Goal: Information Seeking & Learning: Learn about a topic

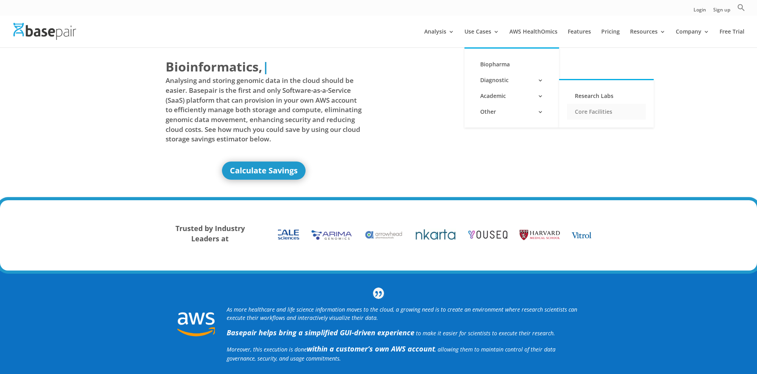
click at [594, 115] on link "Core Facilities" at bounding box center [606, 112] width 79 height 16
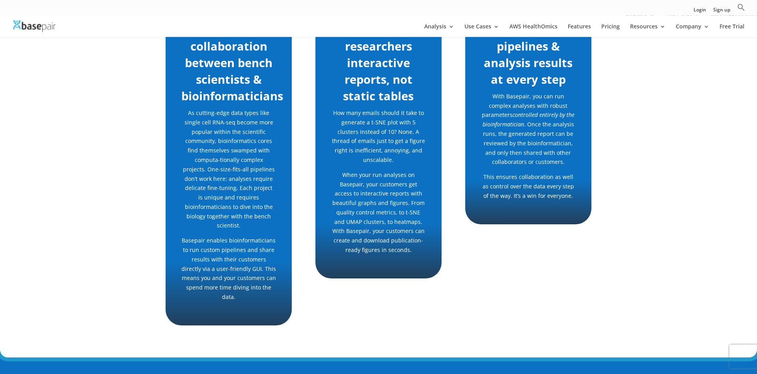
scroll to position [289, 0]
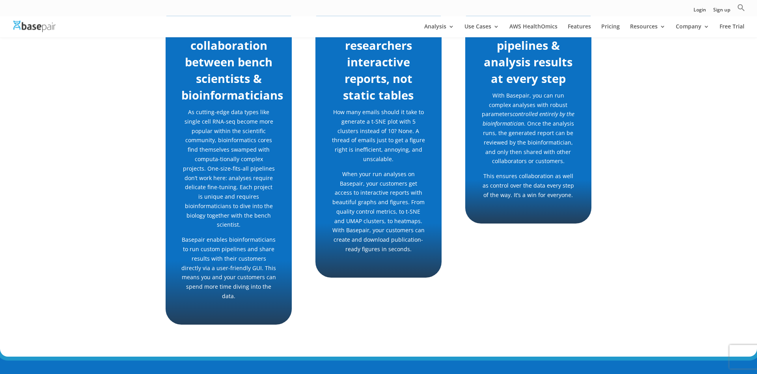
click at [478, 268] on div "Speedup collaboration between bench scientists & bioinformaticians As cutting-e…" at bounding box center [379, 164] width 426 height 341
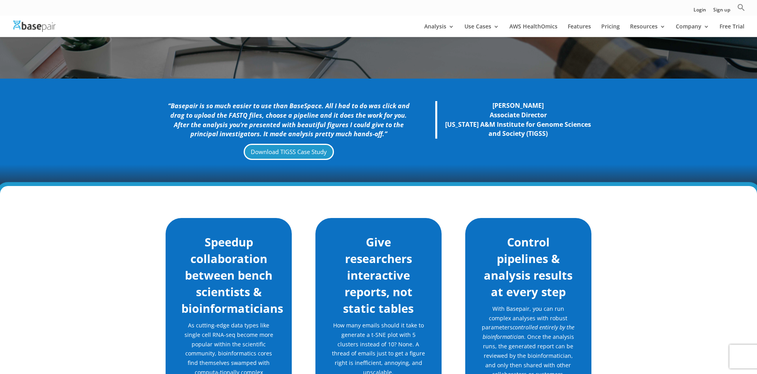
scroll to position [0, 0]
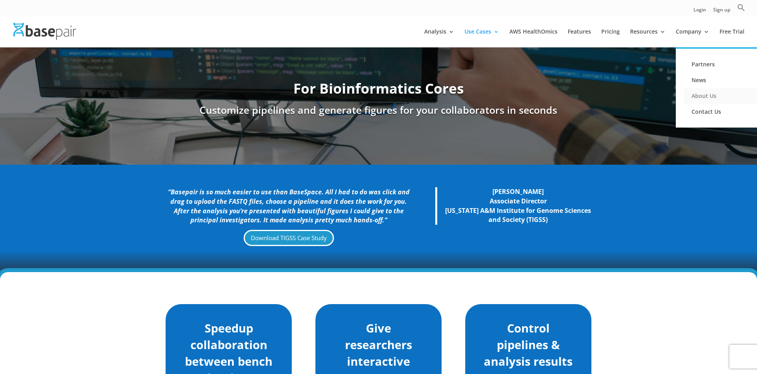
click at [713, 96] on link "About Us" at bounding box center [723, 96] width 79 height 16
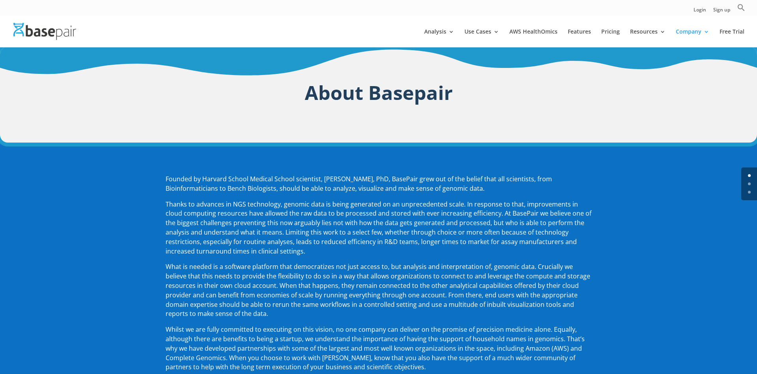
click at [535, 147] on div "Founded by Harvard School Medical School scientist, Amit Sinha, PhD, BasePair g…" at bounding box center [378, 280] width 757 height 277
